Goal: Information Seeking & Learning: Learn about a topic

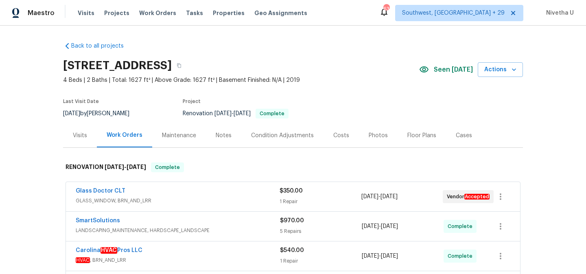
click at [146, 12] on span "Work Orders" at bounding box center [157, 13] width 37 height 8
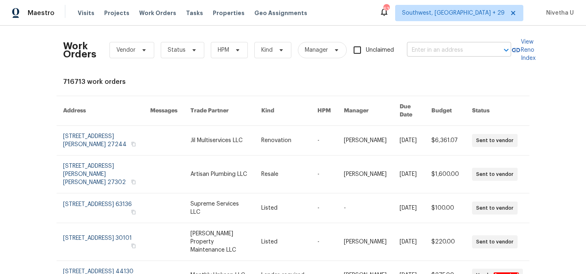
click at [425, 50] on input "text" at bounding box center [447, 50] width 81 height 13
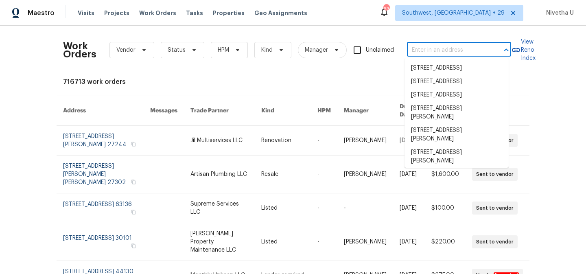
paste input "[STREET_ADDRESS]"
type input "[STREET_ADDRESS]"
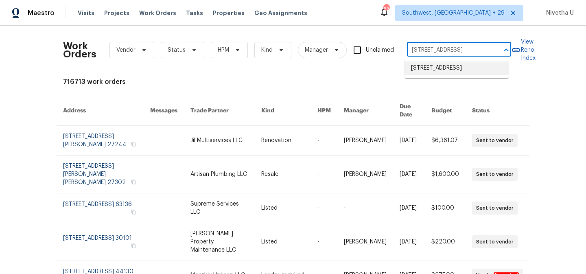
click at [429, 65] on li "[STREET_ADDRESS]" at bounding box center [456, 67] width 104 height 13
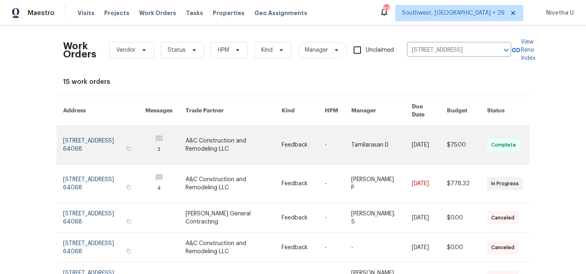
click at [72, 137] on link at bounding box center [104, 145] width 82 height 38
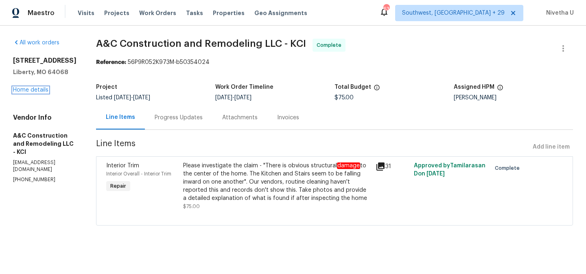
click at [34, 92] on link "Home details" at bounding box center [30, 90] width 35 height 6
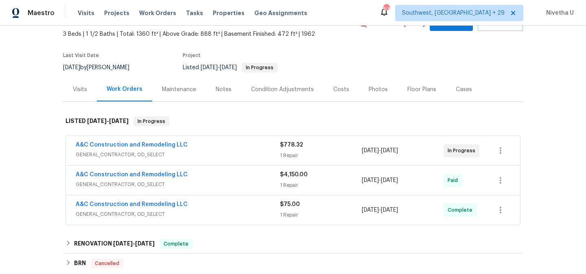
scroll to position [105, 0]
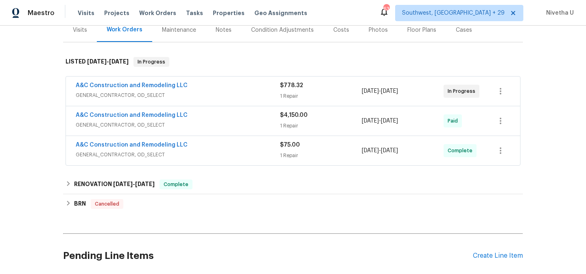
click at [218, 94] on span "GENERAL_CONTRACTOR, OD_SELECT" at bounding box center [178, 95] width 204 height 8
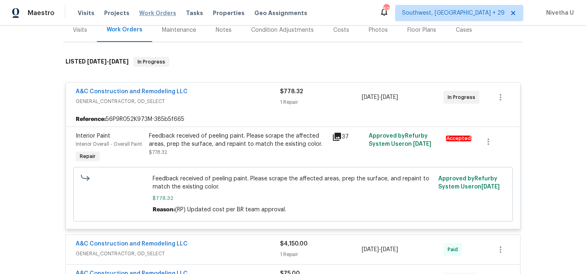
click at [141, 11] on span "Work Orders" at bounding box center [157, 13] width 37 height 8
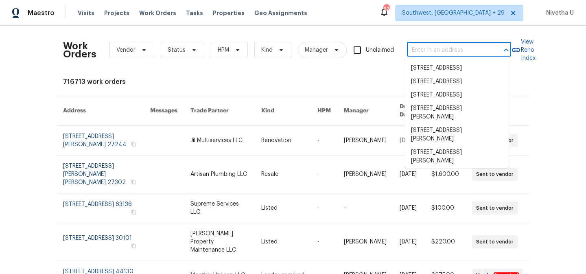
click at [417, 48] on input "text" at bounding box center [447, 50] width 81 height 13
paste input "[STREET_ADDRESS][PERSON_NAME]"
type input "[STREET_ADDRESS][PERSON_NAME]"
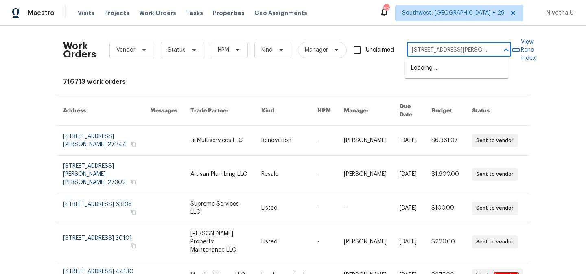
scroll to position [0, 8]
click at [438, 71] on li "[STREET_ADDRESS][PERSON_NAME]" at bounding box center [456, 72] width 104 height 22
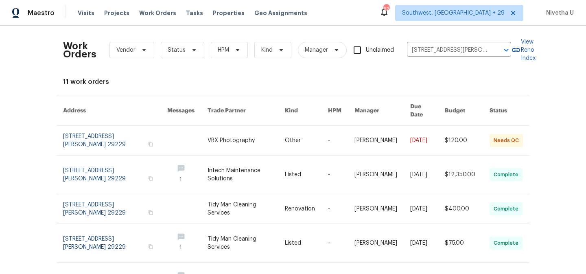
click at [81, 132] on link at bounding box center [115, 140] width 104 height 29
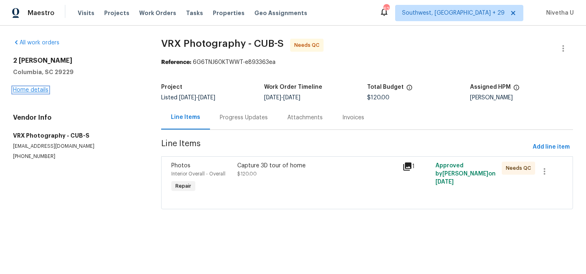
click at [31, 91] on link "Home details" at bounding box center [30, 90] width 35 height 6
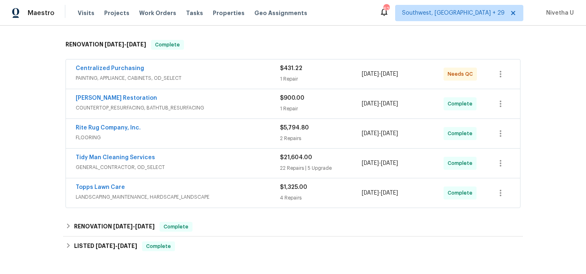
scroll to position [239, 0]
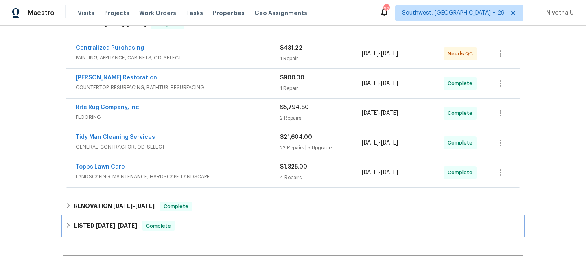
click at [180, 225] on div "LISTED [DATE] - [DATE] Complete" at bounding box center [292, 226] width 455 height 10
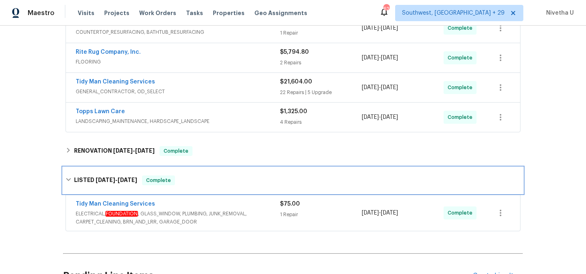
scroll to position [295, 0]
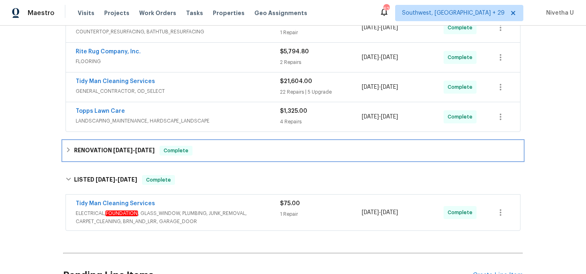
click at [202, 155] on div "RENOVATION [DATE] - [DATE] Complete" at bounding box center [292, 151] width 455 height 10
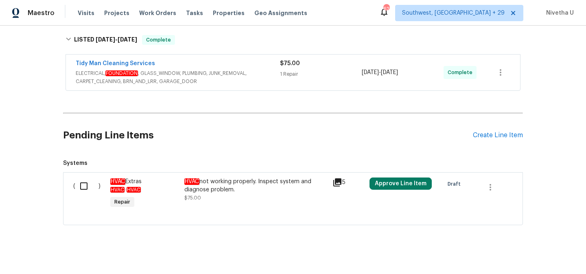
scroll to position [475, 0]
click at [266, 70] on span "ELECTRICAL, FOUNDATION , GLASS_WINDOW, PLUMBING, JUNK_REMOVAL, CARPET_CLEANING,…" at bounding box center [178, 77] width 204 height 16
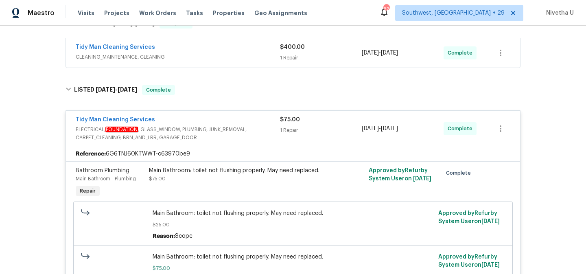
scroll to position [424, 0]
click at [262, 124] on div "Tidy Man Cleaning Services" at bounding box center [178, 121] width 204 height 10
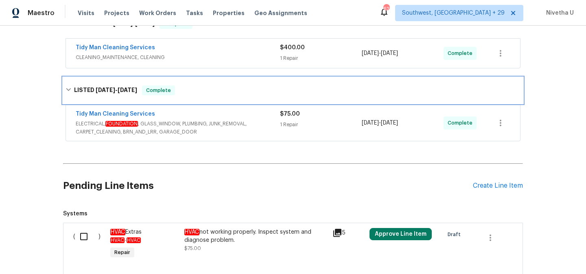
click at [219, 92] on div "LISTED [DATE] - [DATE] Complete" at bounding box center [292, 90] width 455 height 10
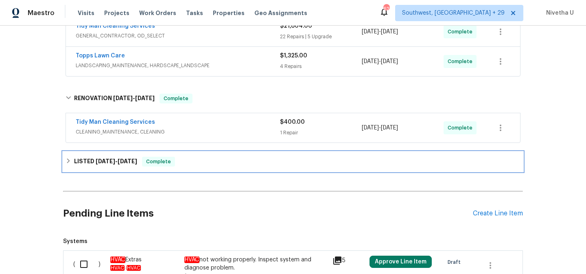
scroll to position [349, 0]
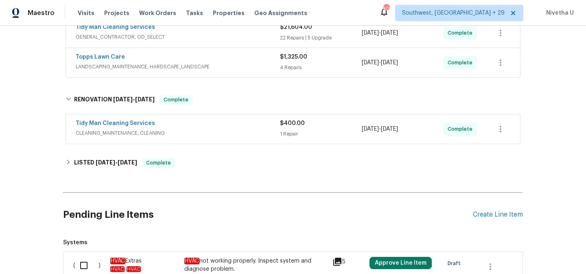
click at [216, 133] on span "CLEANING_MAINTENANCE, CLEANING" at bounding box center [178, 133] width 204 height 8
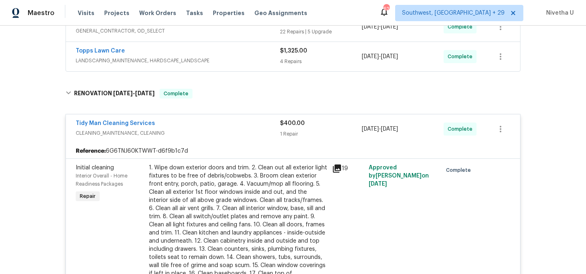
scroll to position [350, 0]
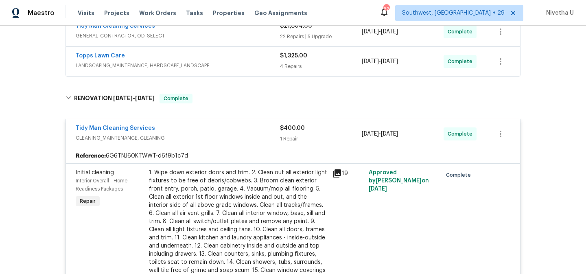
click at [216, 133] on div "Tidy Man Cleaning Services" at bounding box center [178, 129] width 204 height 10
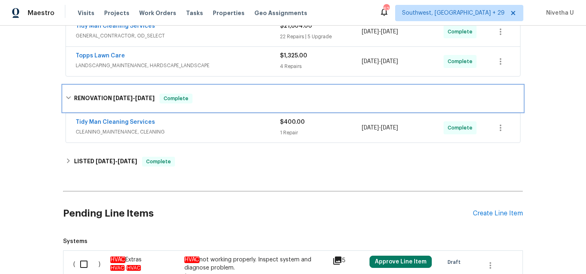
click at [210, 96] on div "RENOVATION [DATE] - [DATE] Complete" at bounding box center [292, 99] width 455 height 10
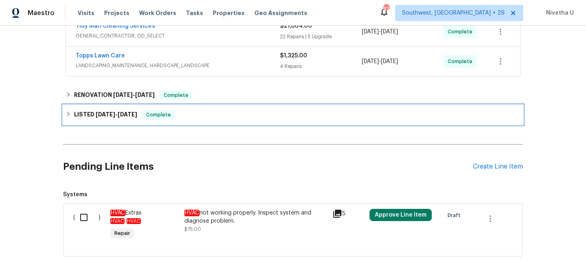
click at [201, 119] on div "LISTED [DATE] - [DATE] Complete" at bounding box center [292, 115] width 455 height 10
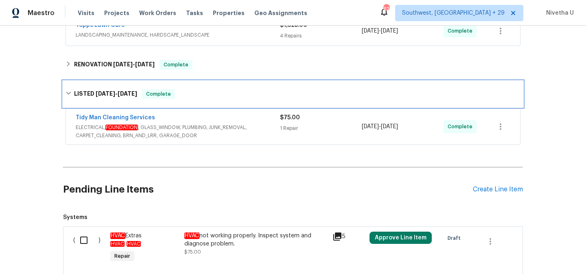
scroll to position [382, 0]
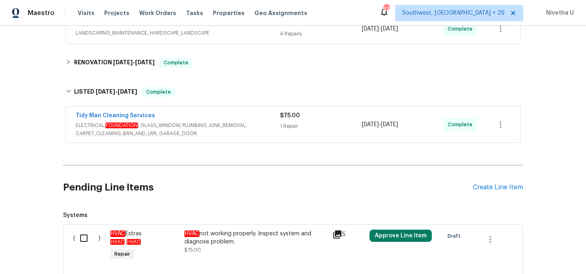
click at [245, 116] on div "Tidy Man Cleaning Services" at bounding box center [178, 116] width 204 height 10
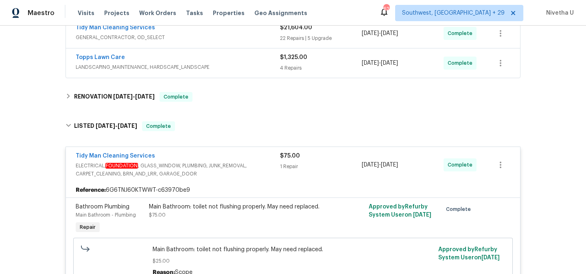
scroll to position [343, 0]
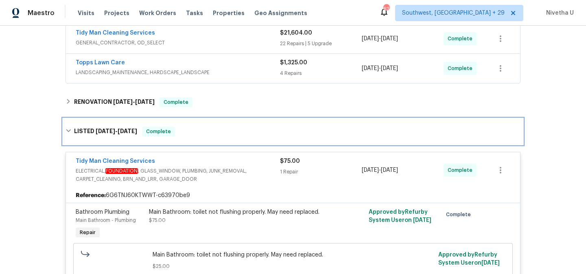
click at [229, 137] on div "LISTED [DATE] - [DATE] Complete" at bounding box center [293, 131] width 460 height 26
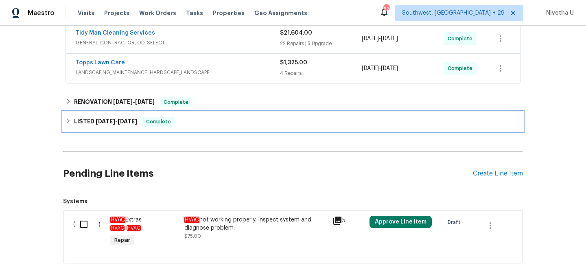
click at [221, 113] on div "LISTED [DATE] - [DATE] Complete" at bounding box center [293, 122] width 460 height 20
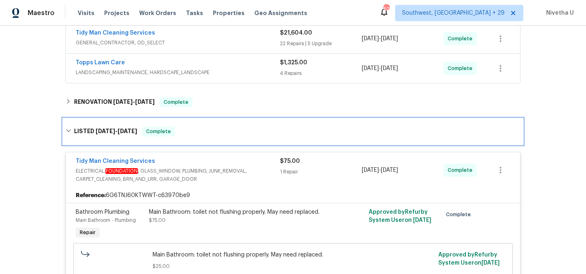
click at [221, 129] on div "LISTED [DATE] - [DATE] Complete" at bounding box center [292, 132] width 455 height 10
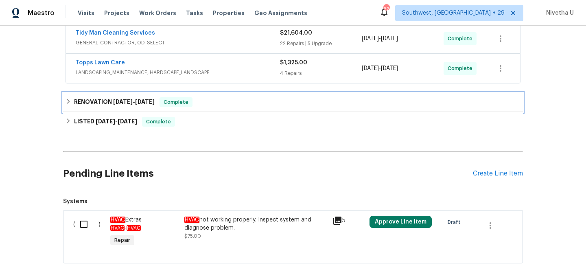
click at [217, 109] on div "RENOVATION [DATE] - [DATE] Complete" at bounding box center [293, 102] width 460 height 20
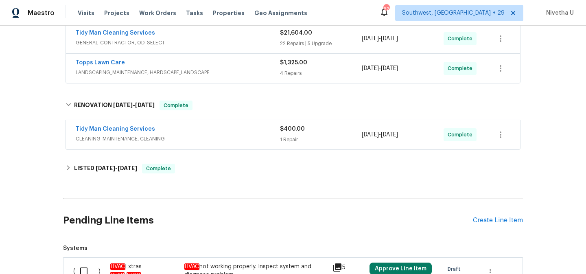
click at [216, 144] on div "Tidy Man Cleaning Services CLEANING_MAINTENANCE, CLEANING" at bounding box center [178, 135] width 204 height 20
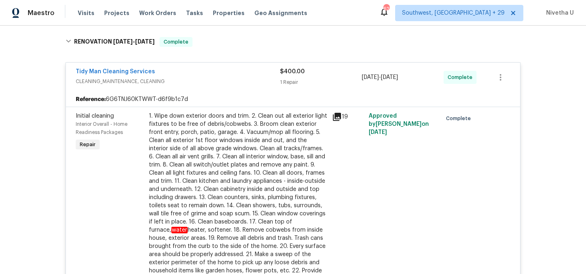
scroll to position [354, 0]
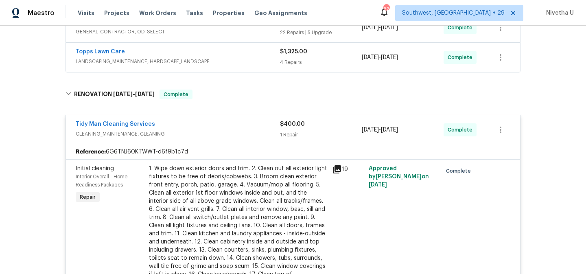
click at [210, 130] on span "CLEANING_MAINTENANCE, CLEANING" at bounding box center [178, 134] width 204 height 8
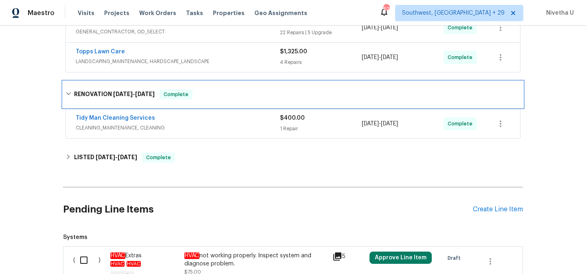
click at [207, 101] on div "RENOVATION [DATE] - [DATE] Complete" at bounding box center [293, 94] width 460 height 26
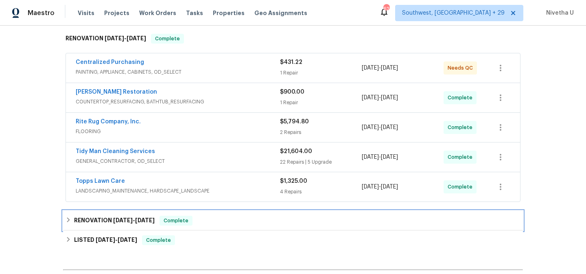
scroll to position [226, 0]
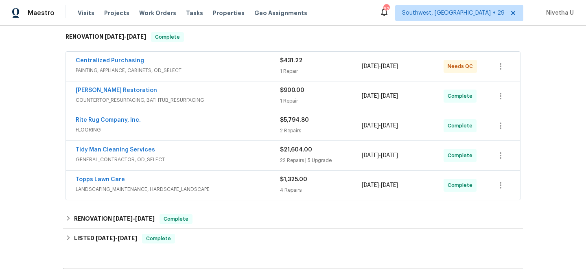
click at [231, 185] on span "LANDSCAPING_MAINTENANCE, HARDSCAPE_LANDSCAPE" at bounding box center [178, 189] width 204 height 8
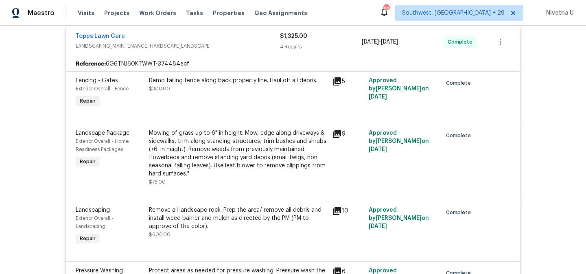
scroll to position [319, 0]
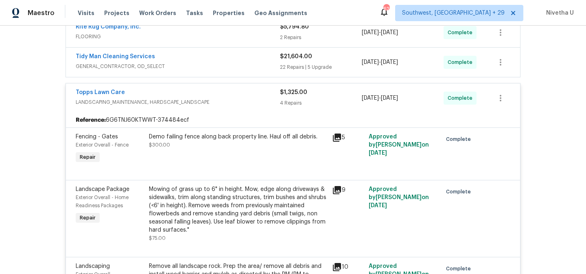
click at [228, 100] on span "LANDSCAPING_MAINTENANCE, HARDSCAPE_LANDSCAPE" at bounding box center [178, 102] width 204 height 8
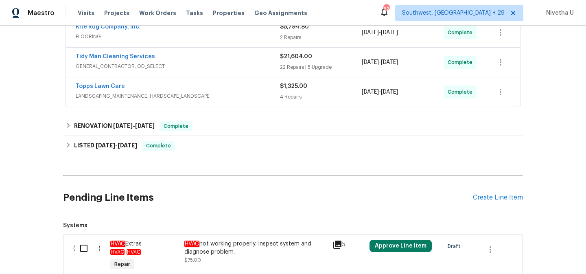
scroll to position [181, 0]
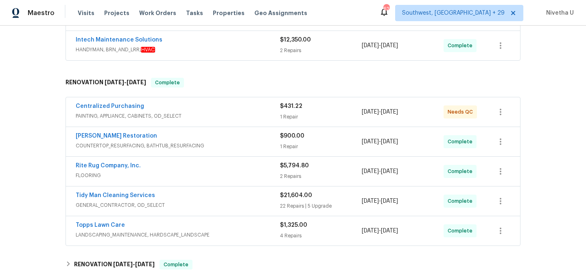
click at [228, 100] on div "Centralized Purchasing PAINTING, APPLIANCE, CABINETS, OD_SELECT $431.22 1 Repai…" at bounding box center [293, 111] width 454 height 29
click at [227, 113] on span "PAINTING, APPLIANCE, CABINETS, OD_SELECT" at bounding box center [178, 116] width 204 height 8
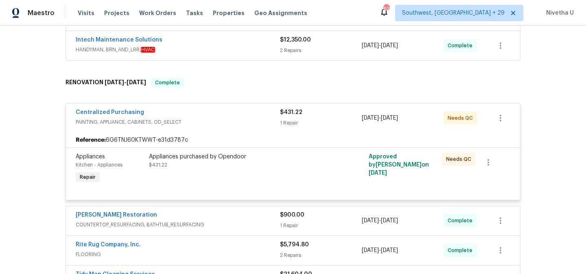
click at [227, 113] on div "Centralized Purchasing" at bounding box center [178, 113] width 204 height 10
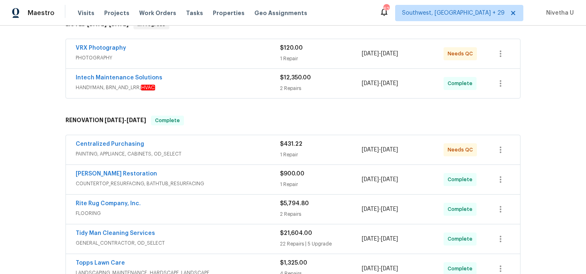
scroll to position [102, 0]
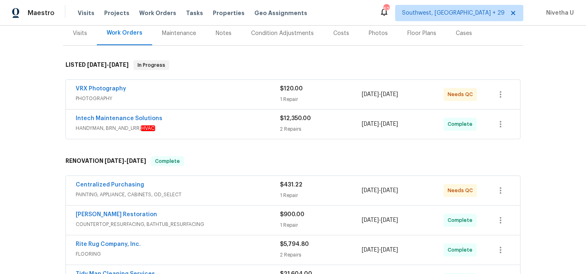
click at [224, 123] on div "Intech Maintenance Solutions" at bounding box center [178, 119] width 204 height 10
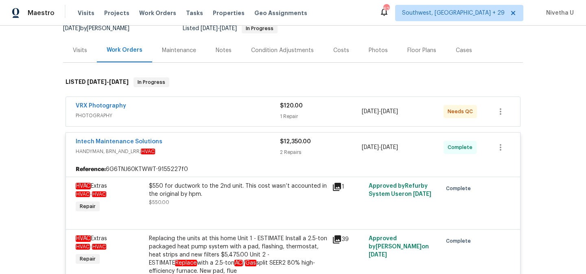
scroll to position [85, 0]
click at [210, 116] on span "PHOTOGRAPHY" at bounding box center [178, 116] width 204 height 8
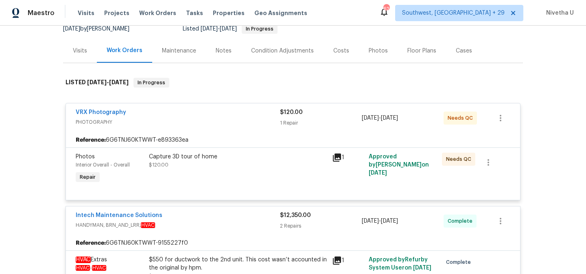
click at [210, 116] on div "VRX Photography" at bounding box center [178, 113] width 204 height 10
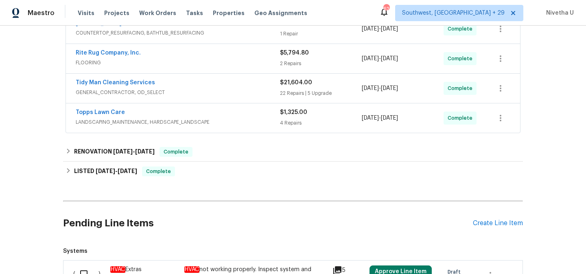
scroll to position [555, 0]
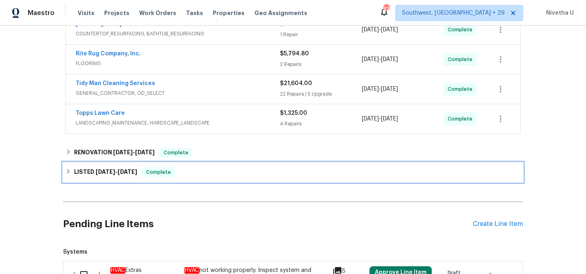
click at [196, 163] on div "LISTED [DATE] - [DATE] Complete" at bounding box center [293, 172] width 460 height 20
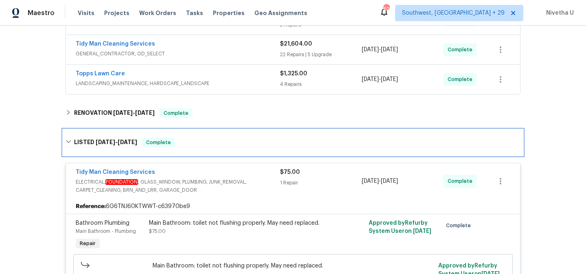
scroll to position [592, 0]
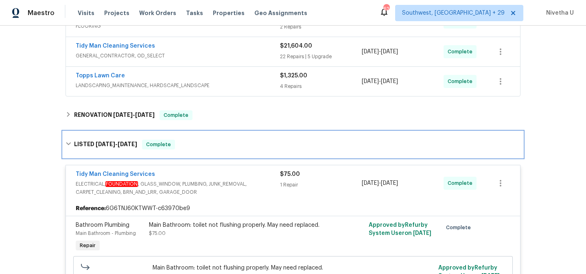
click at [192, 140] on div "LISTED [DATE] - [DATE] Complete" at bounding box center [292, 145] width 455 height 10
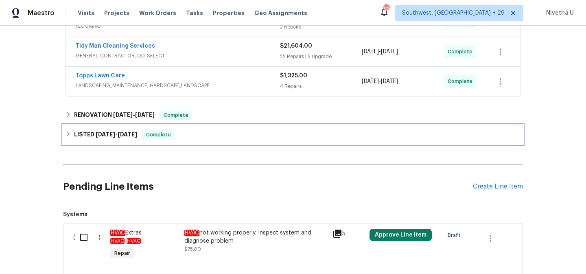
click at [192, 125] on div "LISTED [DATE] - [DATE] Complete" at bounding box center [293, 135] width 460 height 20
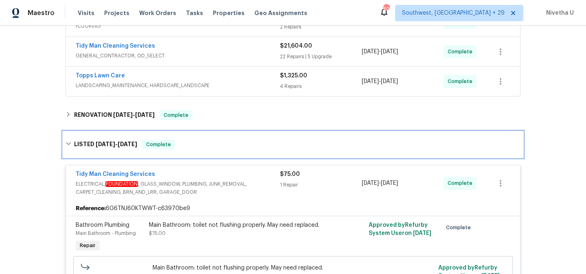
click at [192, 140] on div "LISTED [DATE] - [DATE] Complete" at bounding box center [292, 145] width 455 height 10
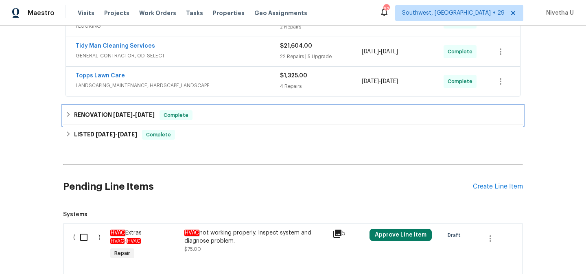
click at [192, 110] on div "RENOVATION [DATE] - [DATE] Complete" at bounding box center [292, 115] width 455 height 10
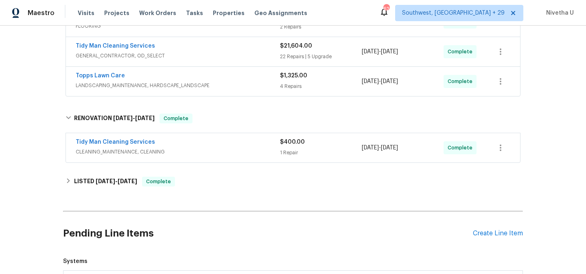
click at [196, 148] on span "CLEANING_MAINTENANCE, CLEANING" at bounding box center [178, 152] width 204 height 8
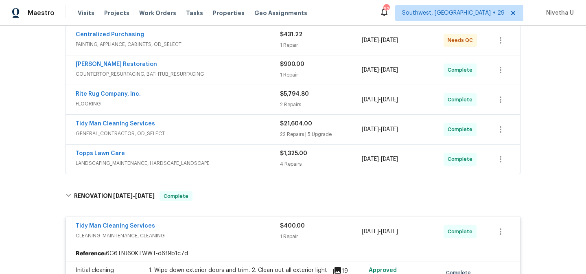
scroll to position [613, 0]
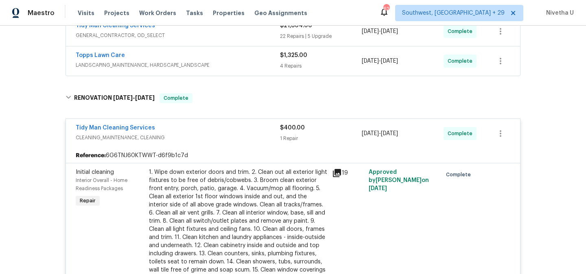
click at [186, 124] on div "Tidy Man Cleaning Services" at bounding box center [178, 129] width 204 height 10
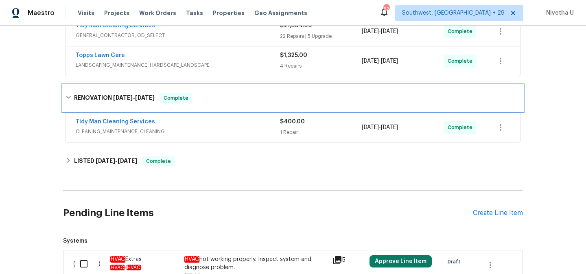
click at [186, 90] on div "RENOVATION [DATE] - [DATE] Complete" at bounding box center [293, 98] width 460 height 26
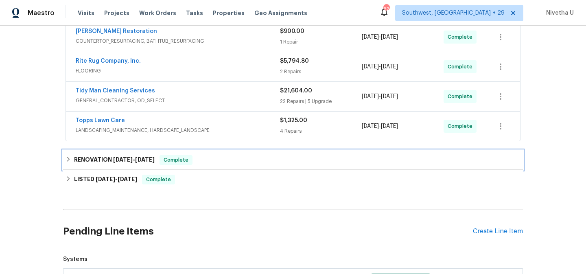
scroll to position [547, 0]
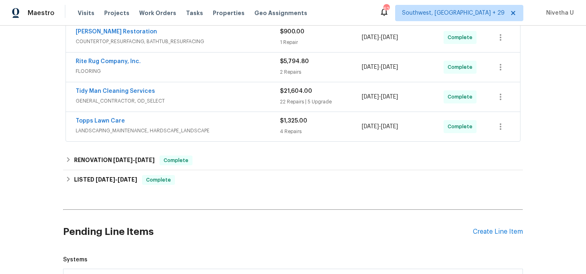
click at [216, 120] on div "Topps Lawn Care LANDSCAPING_MAINTENANCE, HARDSCAPE_LANDSCAPE $1,325.00 4 Repair…" at bounding box center [293, 126] width 454 height 29
click at [216, 127] on span "LANDSCAPING_MAINTENANCE, HARDSCAPE_LANDSCAPE" at bounding box center [178, 131] width 204 height 8
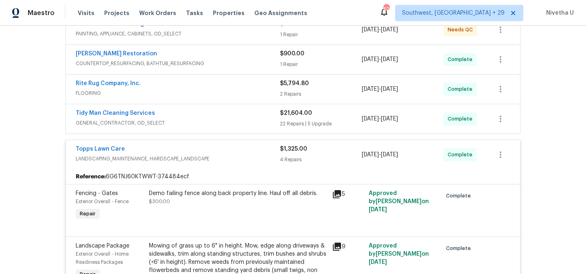
scroll to position [520, 0]
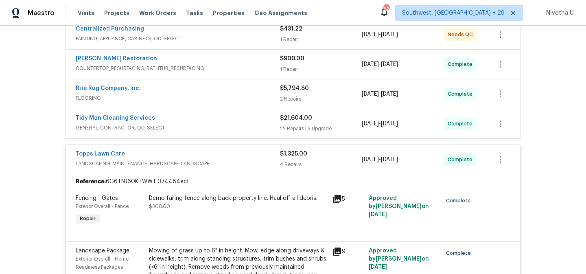
click at [231, 159] on span "LANDSCAPING_MAINTENANCE, HARDSCAPE_LANDSCAPE" at bounding box center [178, 163] width 204 height 8
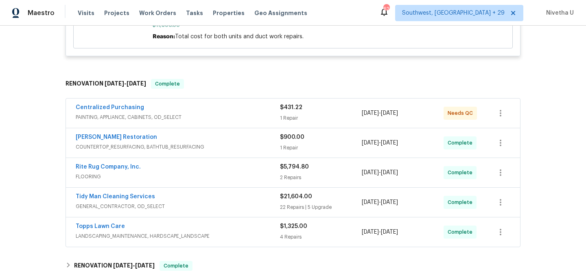
scroll to position [441, 0]
click at [226, 99] on div "Centralized Purchasing PAINTING, APPLIANCE, CABINETS, OD_SELECT $431.22 1 Repai…" at bounding box center [293, 113] width 454 height 29
click at [226, 113] on span "PAINTING, APPLIANCE, CABINETS, OD_SELECT" at bounding box center [178, 117] width 204 height 8
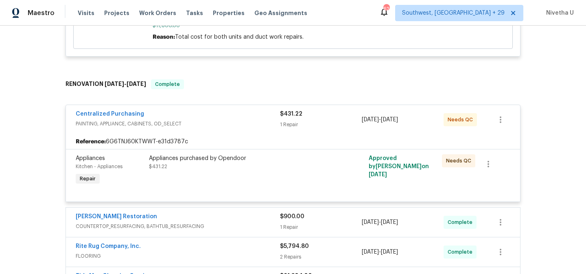
click at [226, 110] on div "Centralized Purchasing" at bounding box center [178, 115] width 204 height 10
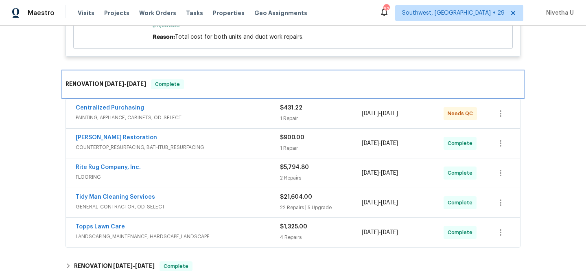
click at [218, 77] on div "RENOVATION [DATE] - [DATE] Complete" at bounding box center [293, 84] width 460 height 26
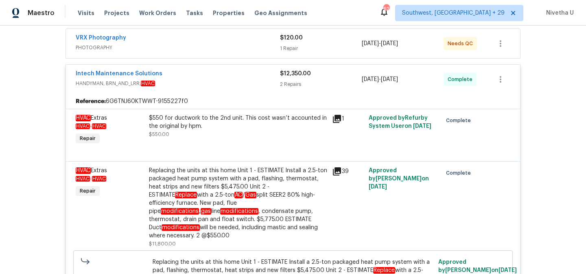
scroll to position [126, 0]
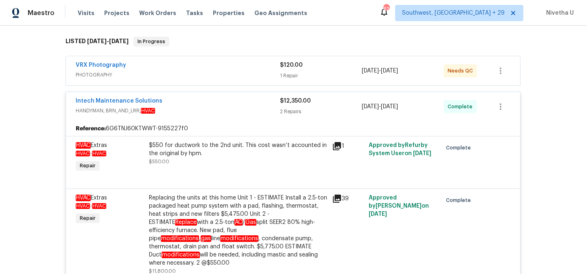
click at [209, 63] on div "VRX Photography" at bounding box center [178, 66] width 204 height 10
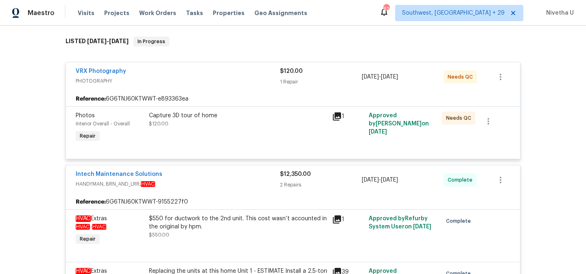
click at [210, 74] on div "VRX Photography" at bounding box center [178, 72] width 204 height 10
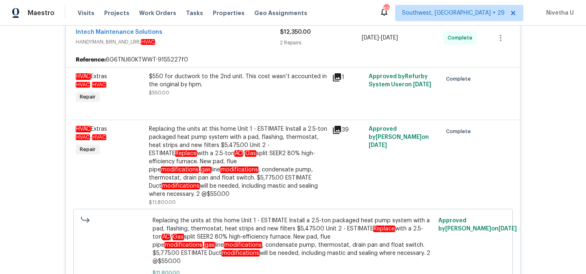
scroll to position [196, 0]
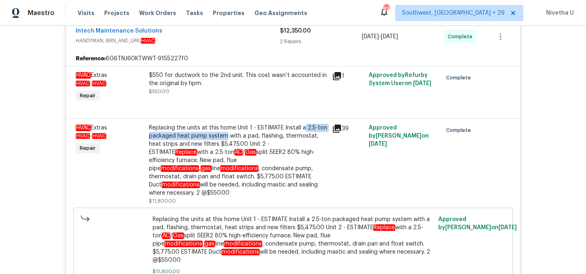
drag, startPoint x: 301, startPoint y: 129, endPoint x: 222, endPoint y: 136, distance: 79.7
click at [222, 136] on div "Replacing the units at this home Unit 1 - ESTIMATE Install a 2.5-ton packaged h…" at bounding box center [238, 160] width 178 height 73
copy div "2.5-ton packaged heat pump system"
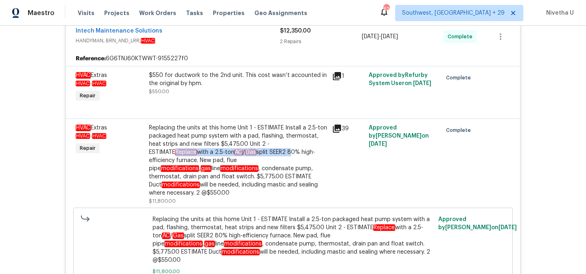
drag, startPoint x: 280, startPoint y: 145, endPoint x: 220, endPoint y: 154, distance: 60.4
click at [220, 154] on div "Replacing the units at this home Unit 1 - ESTIMATE Install a 2.5-ton packaged h…" at bounding box center [238, 160] width 178 height 73
copy div "Replace with a 2.5-ton AC / Gas split SEER2"
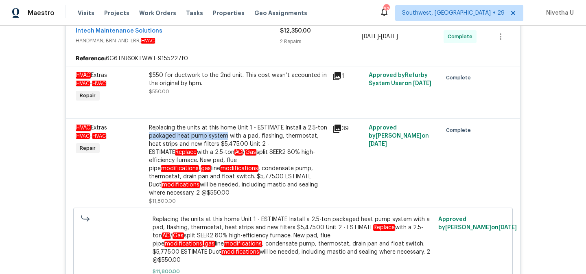
drag, startPoint x: 144, startPoint y: 137, endPoint x: 221, endPoint y: 137, distance: 76.5
click at [221, 137] on div "Replacing the units at this home Unit 1 - ESTIMATE Install a 2.5-ton packaged h…" at bounding box center [237, 164] width 183 height 86
copy div "packaged heat pump system"
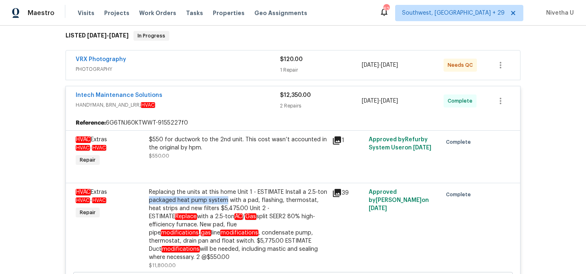
scroll to position [131, 0]
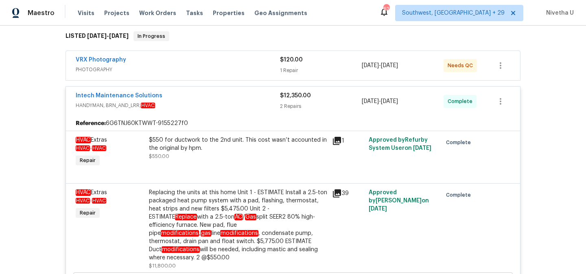
click at [200, 105] on span "HANDYMAN, BRN_AND_LRR, HVAC" at bounding box center [178, 105] width 204 height 8
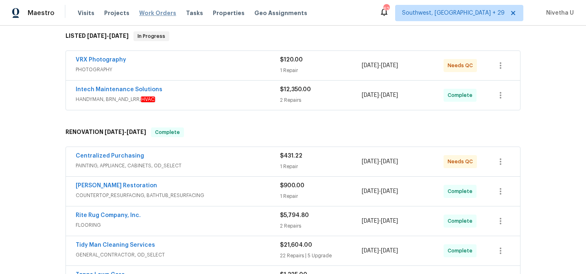
click at [148, 15] on span "Work Orders" at bounding box center [157, 13] width 37 height 8
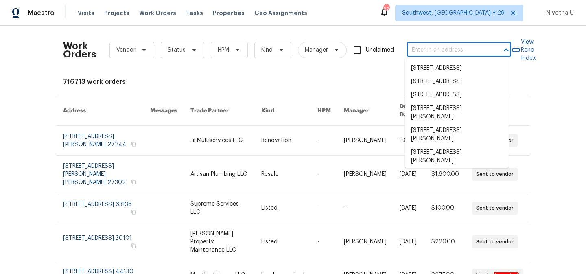
click at [484, 53] on input "text" at bounding box center [447, 50] width 81 height 13
paste input "[STREET_ADDRESS]"
type input "[STREET_ADDRESS]"
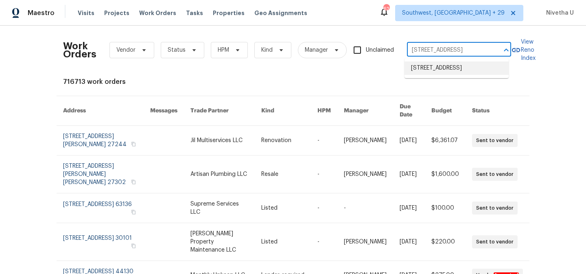
click at [487, 71] on li "[STREET_ADDRESS]" at bounding box center [456, 67] width 104 height 13
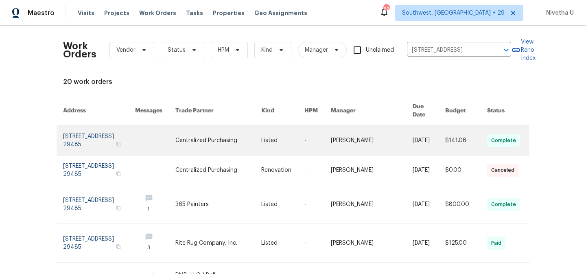
click at [118, 135] on link at bounding box center [99, 140] width 72 height 29
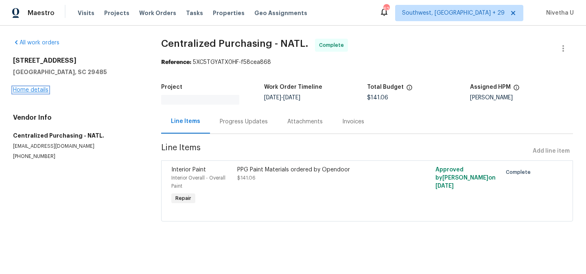
click at [21, 90] on link "Home details" at bounding box center [30, 90] width 35 height 6
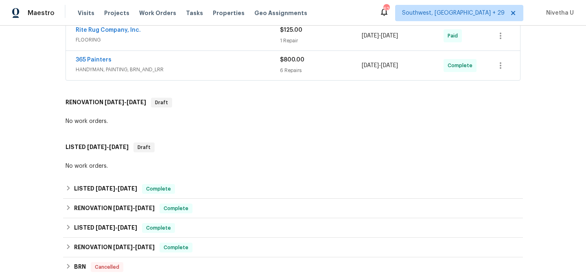
scroll to position [243, 0]
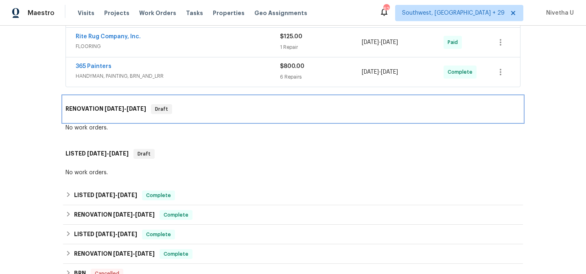
click at [129, 111] on span "[DATE]" at bounding box center [137, 109] width 20 height 6
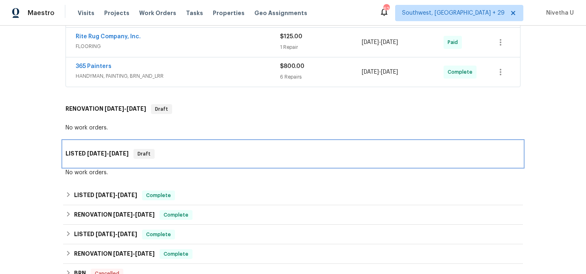
click at [127, 158] on div "LISTED [DATE] - [DATE] Draft" at bounding box center [292, 154] width 455 height 10
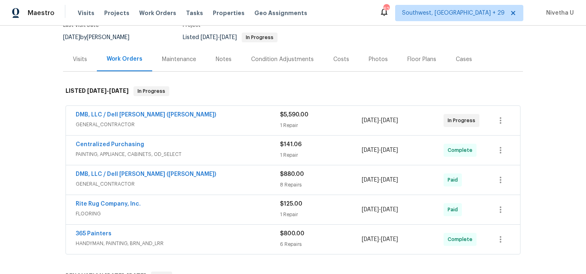
scroll to position [73, 0]
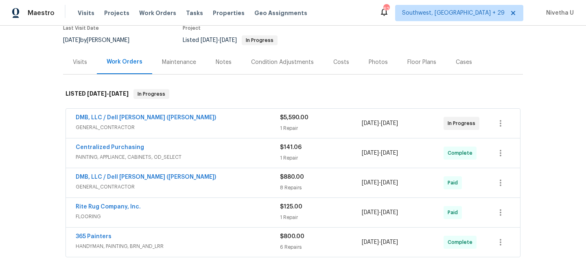
click at [231, 245] on span "HANDYMAN, PAINTING, BRN_AND_LRR" at bounding box center [178, 246] width 204 height 8
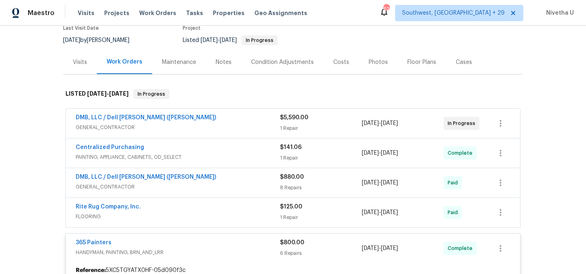
click at [201, 124] on span "GENERAL_CONTRACTOR" at bounding box center [178, 127] width 204 height 8
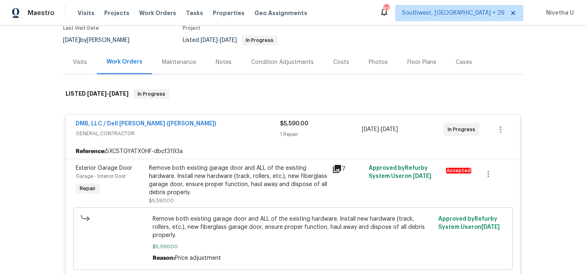
click at [201, 125] on div "DMB, LLC / Dell [PERSON_NAME] ([PERSON_NAME])" at bounding box center [178, 125] width 204 height 10
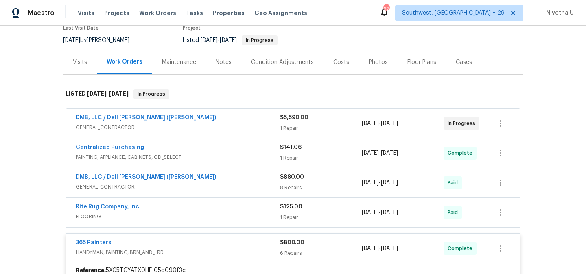
click at [203, 157] on span "PAINTING, APPLIANCE, CABINETS, OD_SELECT" at bounding box center [178, 157] width 204 height 8
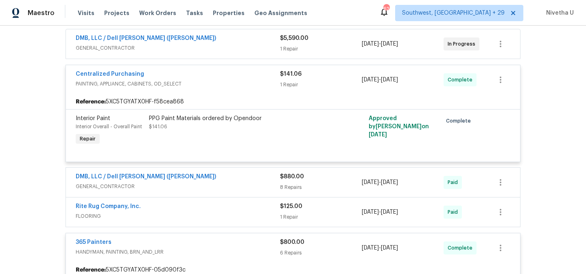
scroll to position [152, 0]
click at [220, 78] on div "Centralized Purchasing" at bounding box center [178, 75] width 204 height 10
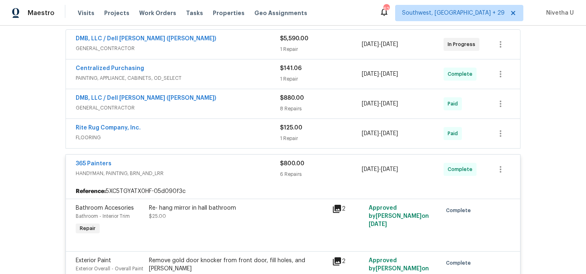
click at [217, 108] on span "GENERAL_CONTRACTOR" at bounding box center [178, 108] width 204 height 8
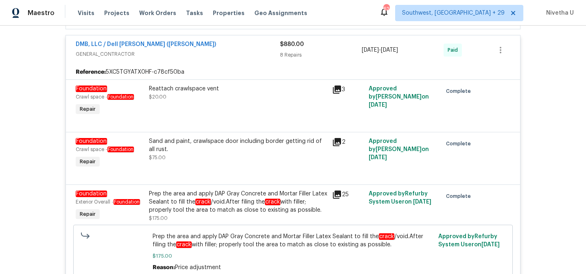
scroll to position [43, 0]
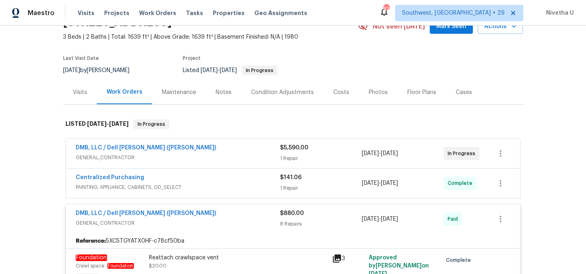
click at [231, 220] on span "GENERAL_CONTRACTOR" at bounding box center [178, 223] width 204 height 8
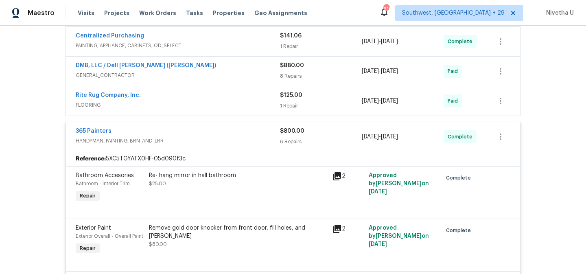
scroll to position [184, 0]
click at [207, 135] on div "365 Painters" at bounding box center [178, 133] width 204 height 10
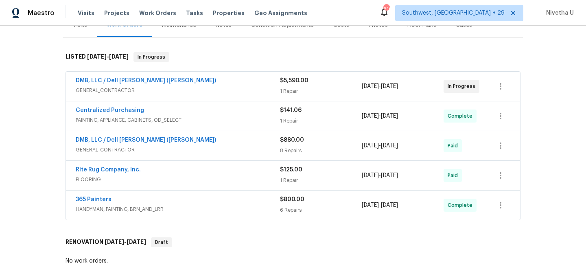
scroll to position [108, 0]
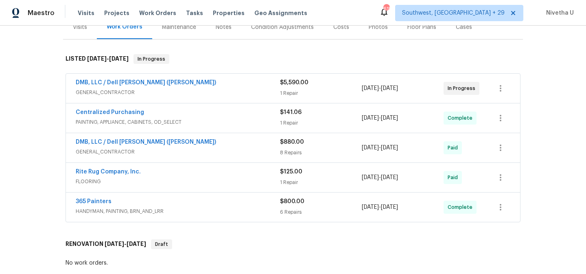
click at [223, 217] on div "365 Painters HANDYMAN, PAINTING, BRN_AND_LRR $800.00 6 Repairs [DATE] - [DATE] …" at bounding box center [293, 206] width 454 height 29
click at [221, 211] on span "HANDYMAN, PAINTING, BRN_AND_LRR" at bounding box center [178, 211] width 204 height 8
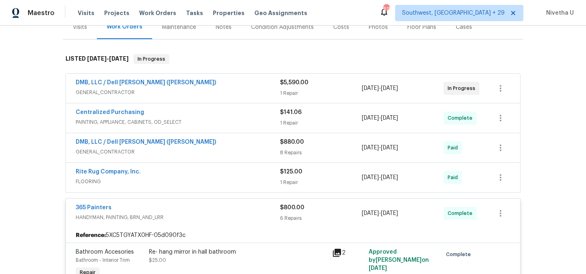
click at [233, 121] on span "PAINTING, APPLIANCE, CABINETS, OD_SELECT" at bounding box center [178, 122] width 204 height 8
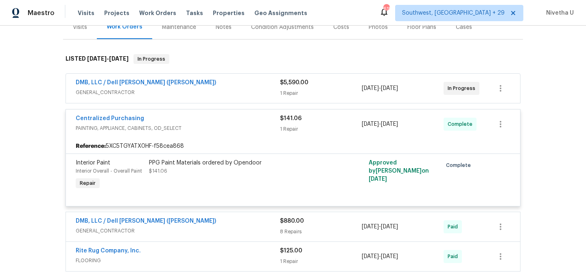
click at [233, 121] on div "Centralized Purchasing" at bounding box center [178, 119] width 204 height 10
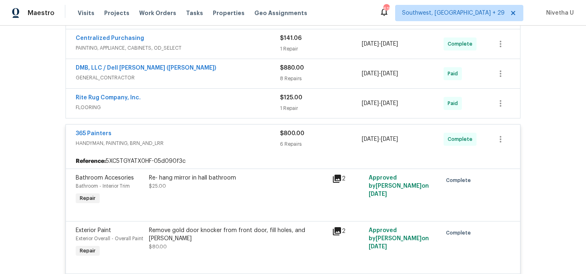
scroll to position [182, 0]
click at [245, 127] on div "365 Painters HANDYMAN, PAINTING, BRN_AND_LRR $800.00 6 Repairs [DATE] - [DATE] …" at bounding box center [293, 139] width 454 height 29
click at [245, 137] on div "365 Painters" at bounding box center [178, 135] width 204 height 10
